Goal: Find specific page/section: Find specific page/section

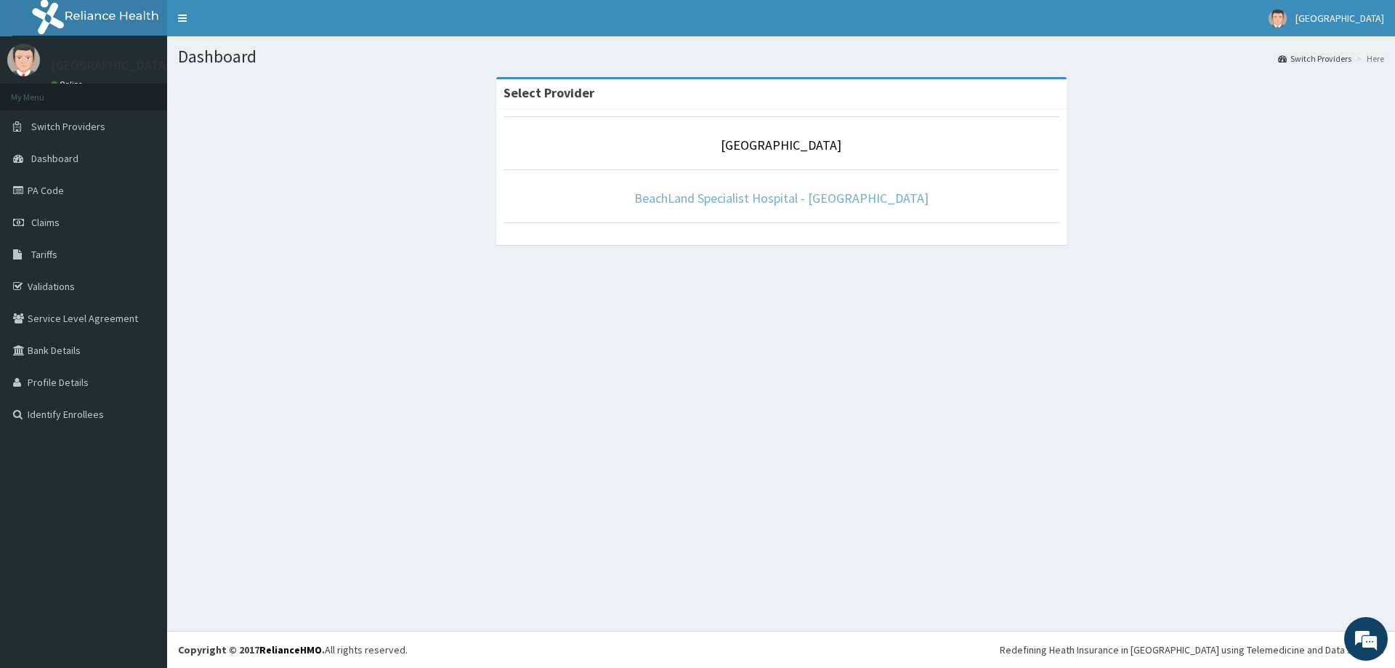
click at [851, 203] on link "BeachLand Specialist Hospital - [GEOGRAPHIC_DATA]" at bounding box center [781, 198] width 294 height 17
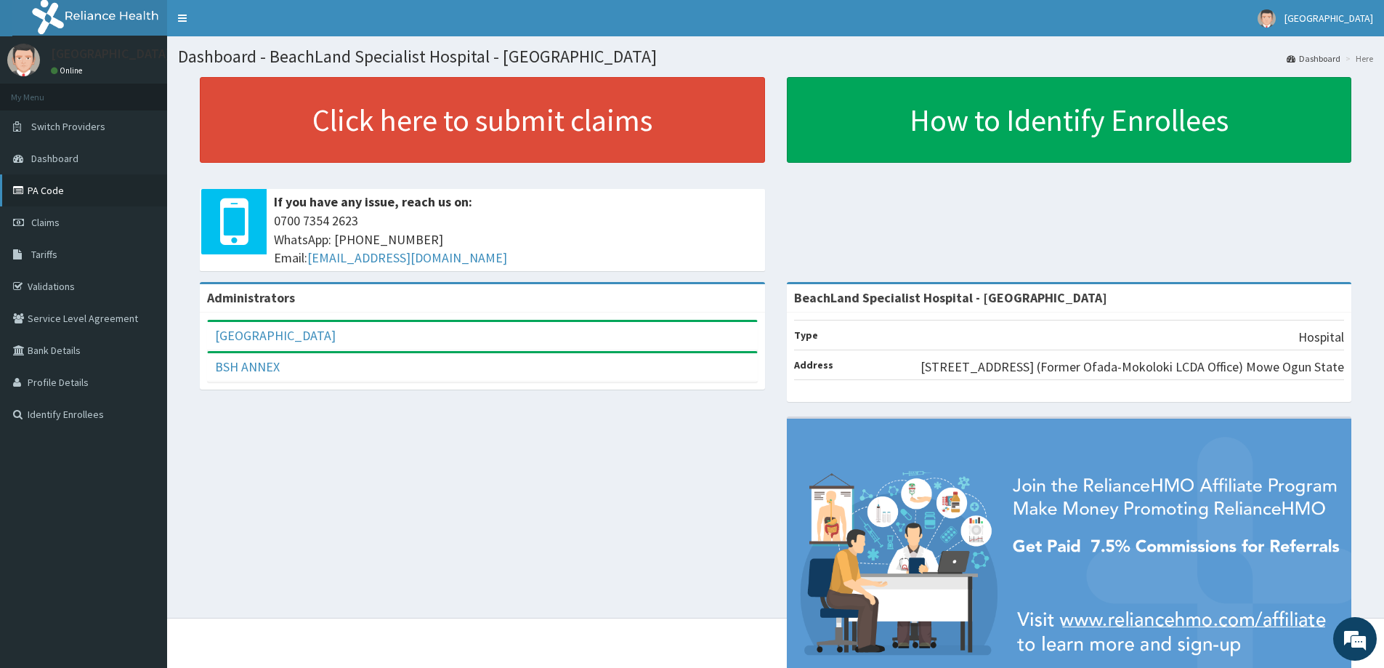
click at [43, 193] on link "PA Code" at bounding box center [83, 190] width 167 height 32
